Goal: Information Seeking & Learning: Check status

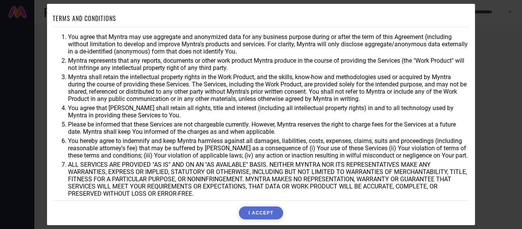
scroll to position [34, 0]
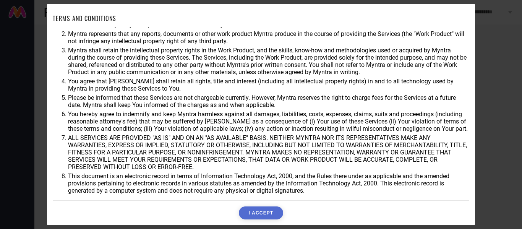
click at [269, 211] on button "I ACCEPT" at bounding box center [261, 212] width 44 height 13
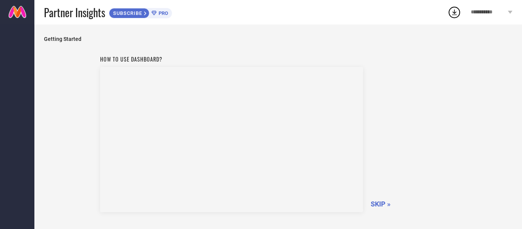
click at [383, 205] on span "SKIP »" at bounding box center [381, 204] width 20 height 8
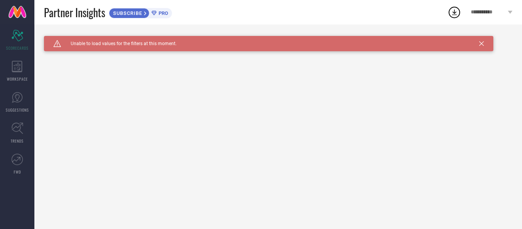
click at [480, 44] on icon at bounding box center [481, 43] width 5 height 5
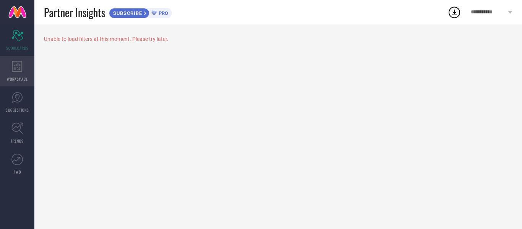
click at [15, 72] on div "WORKSPACE" at bounding box center [17, 71] width 34 height 31
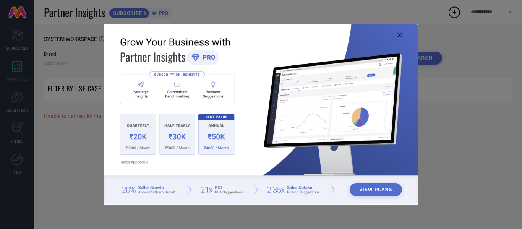
type input "1 STOP FASHION"
type input "All"
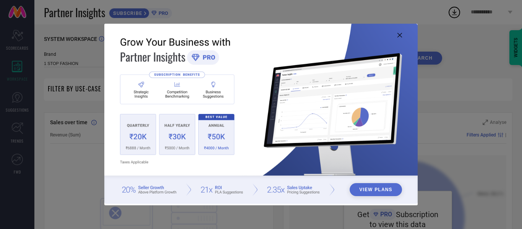
click at [398, 33] on icon at bounding box center [399, 35] width 5 height 5
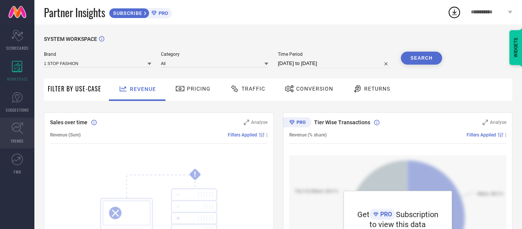
click at [15, 131] on icon at bounding box center [16, 128] width 11 height 11
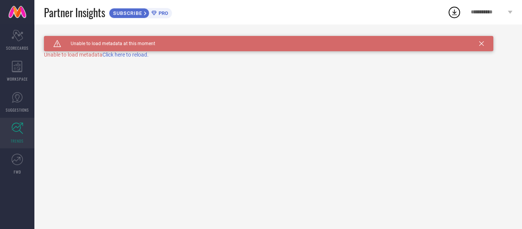
click at [127, 53] on span "Click here to reload." at bounding box center [125, 55] width 46 height 6
click at [127, 55] on span "Click here to reload." at bounding box center [125, 55] width 46 height 6
click at [19, 112] on span "SUGGESTIONS" at bounding box center [17, 110] width 23 height 6
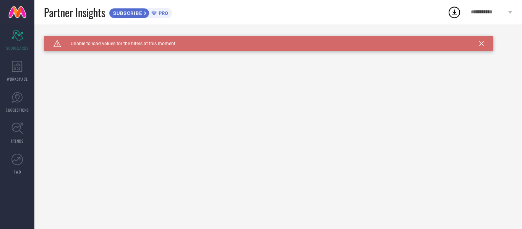
click at [509, 12] on icon at bounding box center [510, 12] width 5 height 3
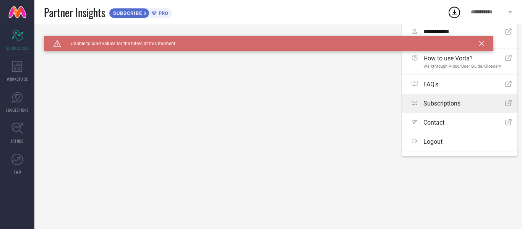
click at [469, 104] on div "Subscriptions Open Icon" at bounding box center [462, 103] width 100 height 7
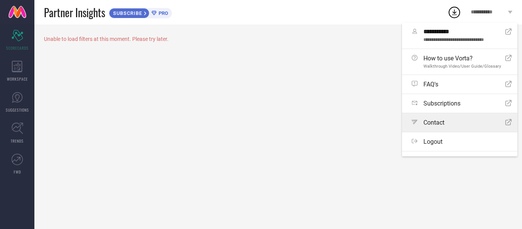
click at [448, 115] on link "Path Contact Open Icon" at bounding box center [459, 122] width 115 height 19
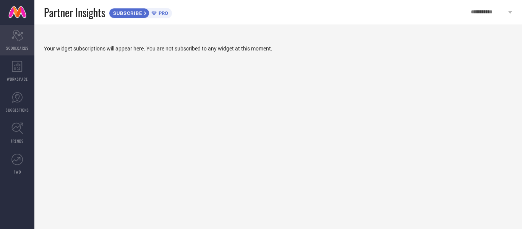
click at [19, 43] on div "Scorecard SCORECARDS" at bounding box center [17, 40] width 34 height 31
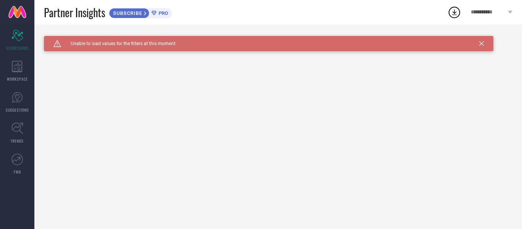
click at [15, 11] on link at bounding box center [17, 12] width 34 height 24
